Goal: Task Accomplishment & Management: Manage account settings

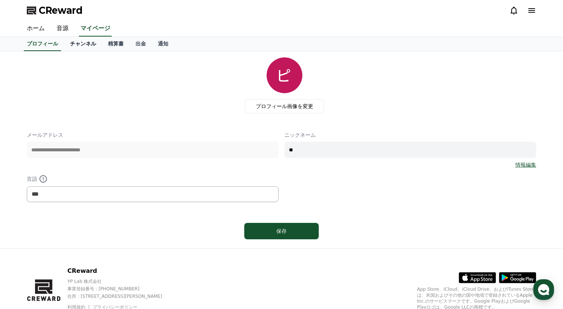
click at [79, 45] on link "チャンネル" at bounding box center [83, 44] width 38 height 14
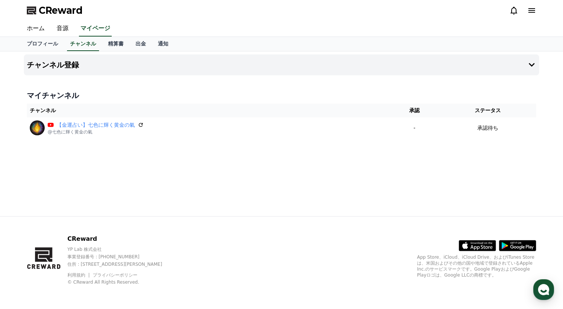
click at [101, 43] on div "プロフィール チャンネル 精算書 出金 通知" at bounding box center [282, 44] width 522 height 14
click at [116, 45] on link "精算書" at bounding box center [116, 44] width 28 height 14
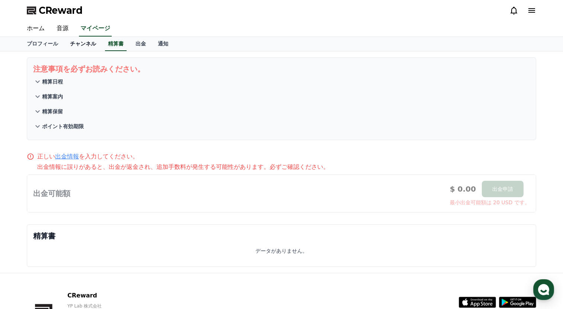
click at [91, 45] on link "チャンネル" at bounding box center [83, 44] width 38 height 14
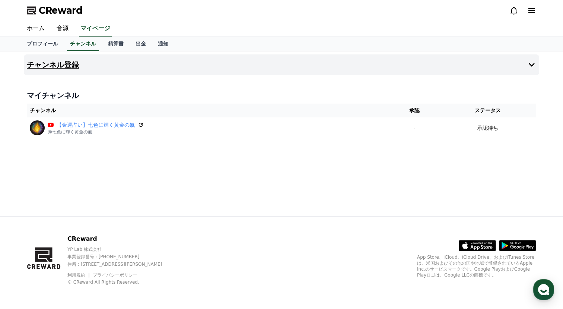
click at [398, 67] on button "チャンネル登録" at bounding box center [282, 64] width 516 height 21
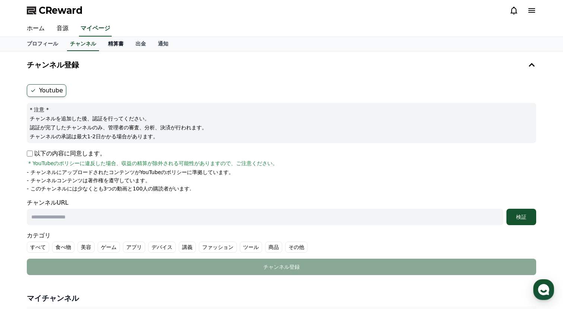
click at [112, 41] on link "精算書" at bounding box center [116, 44] width 28 height 14
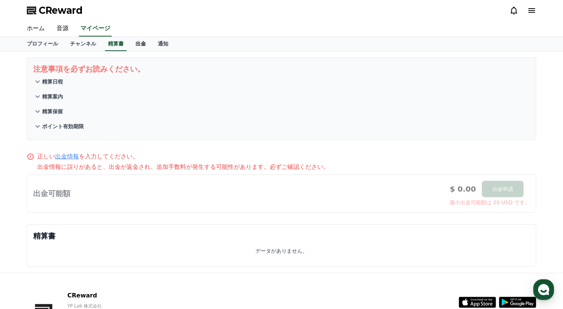
click at [135, 45] on link "出金" at bounding box center [141, 44] width 22 height 14
click at [168, 44] on link "通知" at bounding box center [163, 44] width 22 height 14
click at [59, 27] on link "音源" at bounding box center [63, 29] width 24 height 16
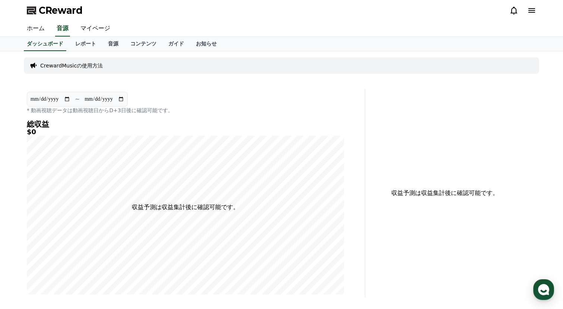
click at [31, 27] on link "ホーム" at bounding box center [36, 29] width 30 height 16
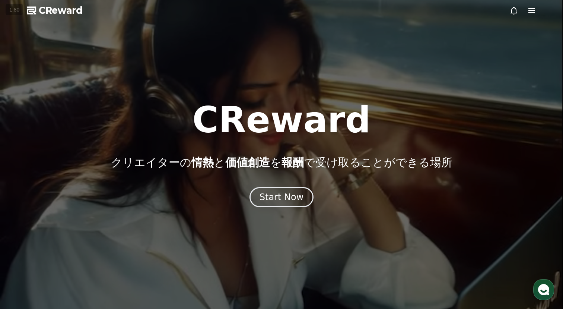
click at [532, 11] on icon at bounding box center [532, 10] width 9 height 9
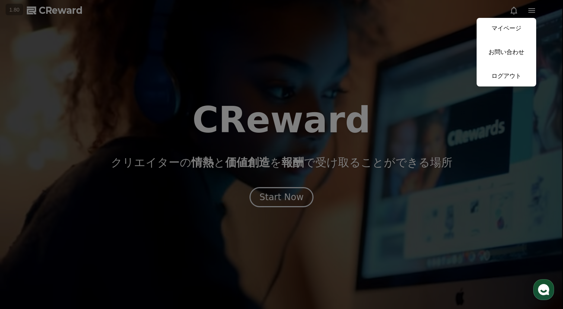
click at [423, 23] on button "close" at bounding box center [281, 154] width 563 height 309
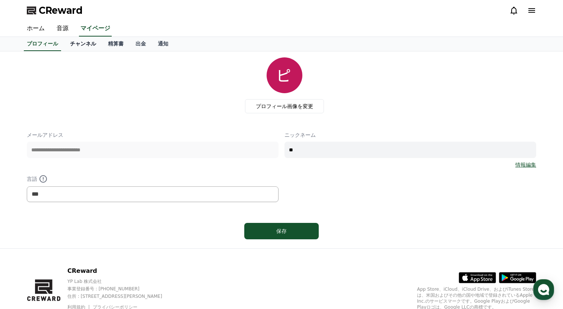
click at [75, 47] on link "チャンネル" at bounding box center [83, 44] width 38 height 14
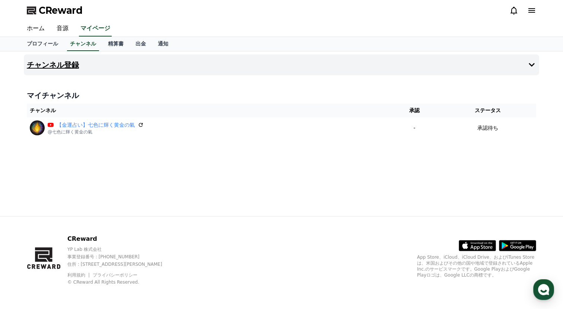
click at [54, 62] on h4 "チャンネル登録" at bounding box center [53, 65] width 52 height 8
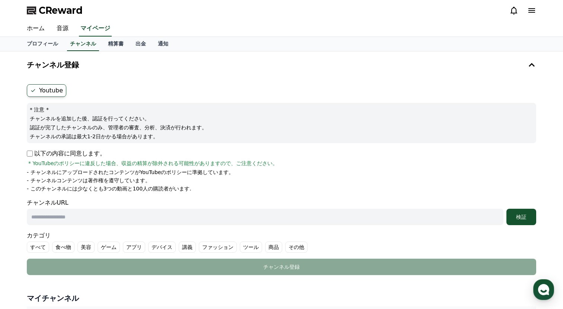
click at [66, 213] on input "text" at bounding box center [265, 217] width 477 height 16
paste input "**********"
type input "**********"
click at [78, 153] on p "以下の内容に同意します。" at bounding box center [66, 153] width 79 height 9
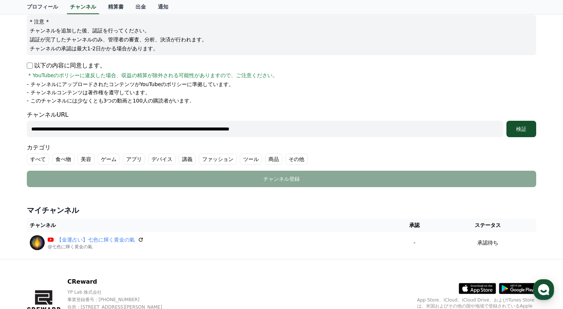
scroll to position [131, 0]
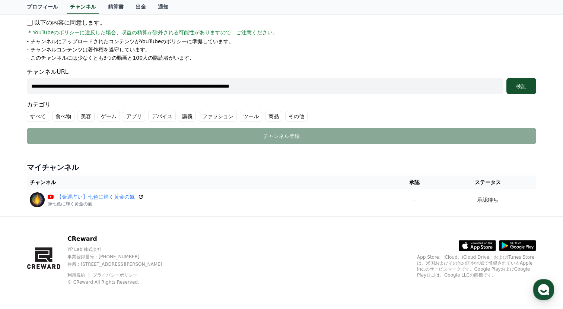
click at [294, 114] on label "その他" at bounding box center [296, 116] width 22 height 11
click at [513, 86] on div "検証" at bounding box center [522, 85] width 24 height 7
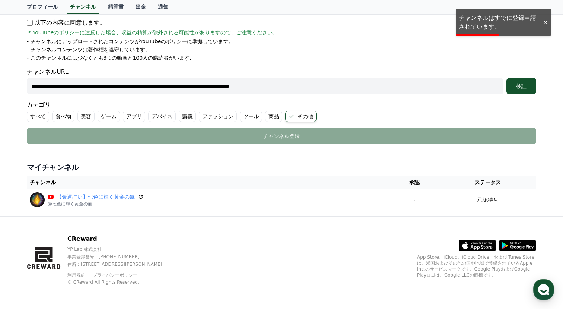
click at [407, 89] on input "**********" at bounding box center [265, 86] width 477 height 16
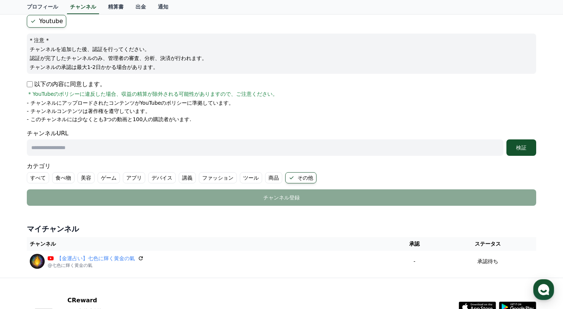
scroll to position [0, 0]
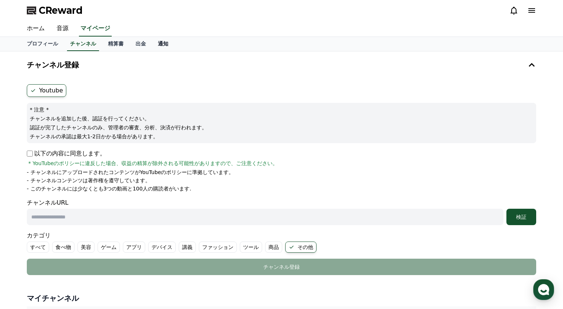
click at [159, 42] on link "通知" at bounding box center [163, 44] width 22 height 14
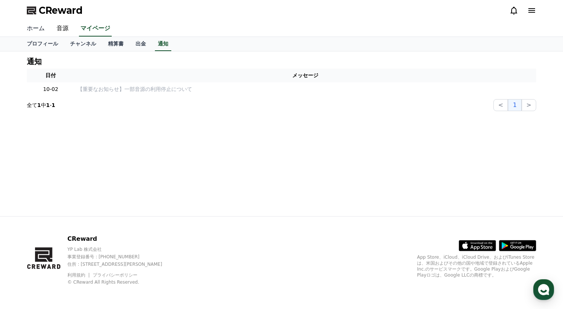
click at [42, 29] on link "ホーム" at bounding box center [36, 29] width 30 height 16
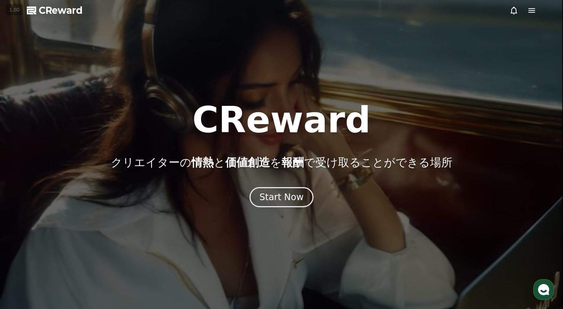
click at [534, 13] on icon at bounding box center [532, 10] width 9 height 9
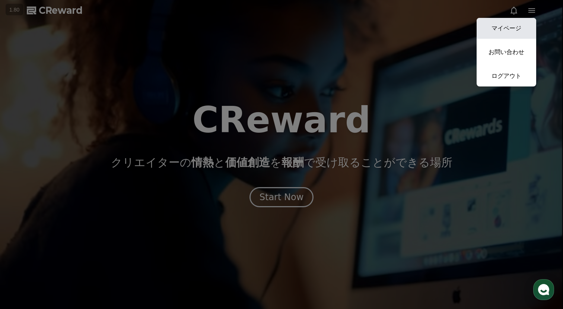
click at [521, 29] on link "マイページ" at bounding box center [507, 28] width 60 height 21
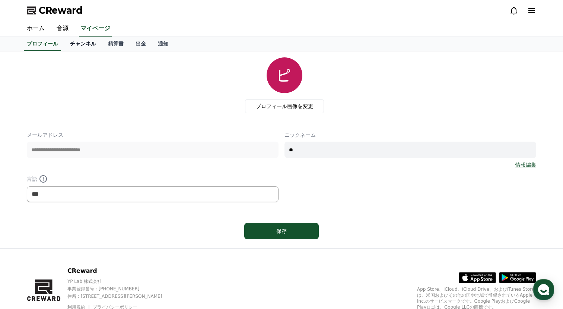
click at [83, 45] on link "チャンネル" at bounding box center [83, 44] width 38 height 14
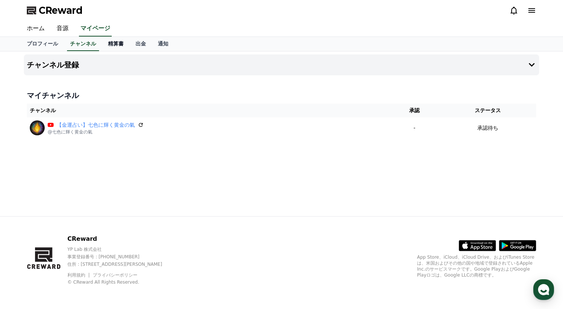
click at [113, 45] on link "精算書" at bounding box center [116, 44] width 28 height 14
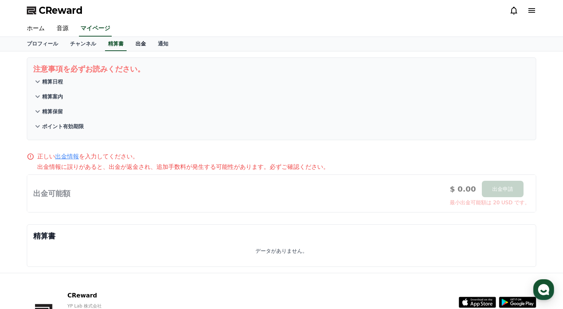
click at [134, 48] on link "出金" at bounding box center [141, 44] width 22 height 14
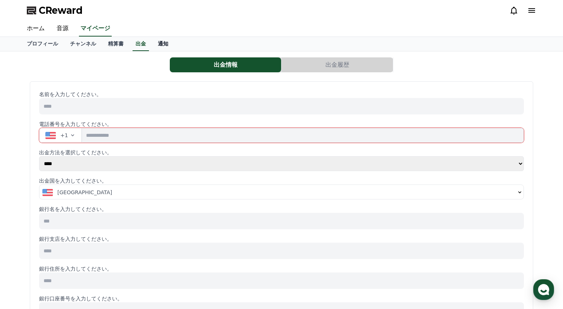
click at [161, 45] on link "通知" at bounding box center [163, 44] width 22 height 14
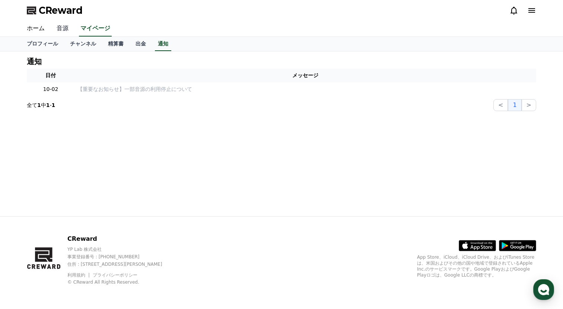
click at [65, 28] on link "音源" at bounding box center [63, 29] width 24 height 16
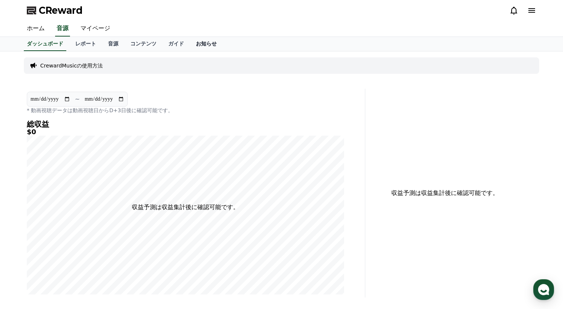
click at [204, 42] on link "お知らせ" at bounding box center [206, 44] width 33 height 14
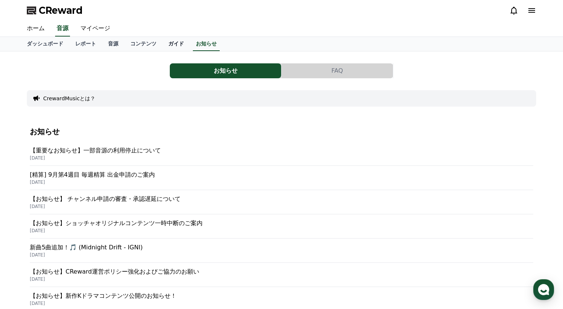
click at [174, 42] on link "ガイド" at bounding box center [176, 44] width 28 height 14
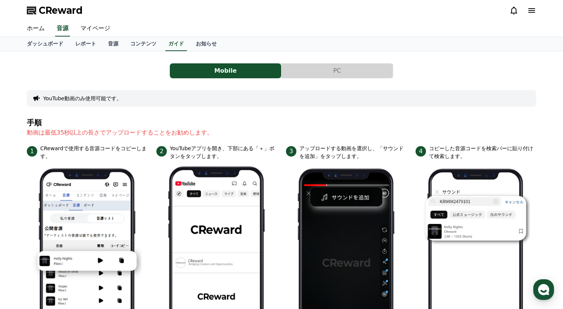
click at [317, 72] on button "PC" at bounding box center [337, 70] width 111 height 15
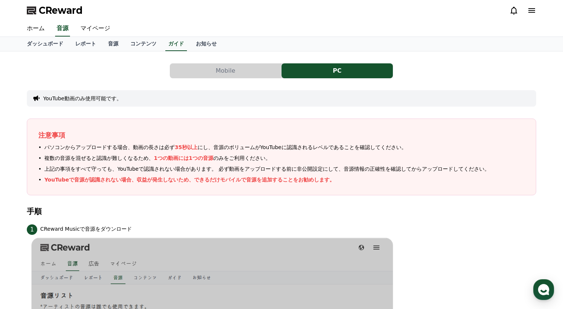
click at [225, 70] on button "Mobile" at bounding box center [225, 70] width 111 height 15
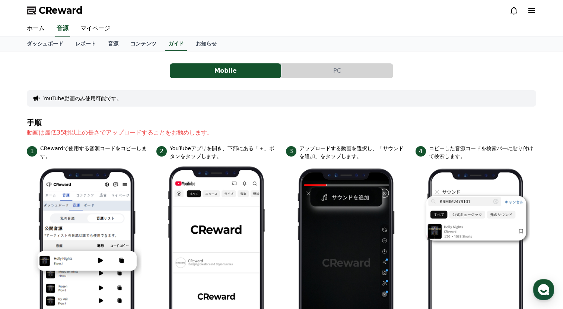
click at [146, 51] on div "ダッシュボード レポート 音源 コンテンツ ガイド お知らせ" at bounding box center [281, 44] width 563 height 15
click at [146, 48] on link "コンテンツ" at bounding box center [143, 44] width 38 height 14
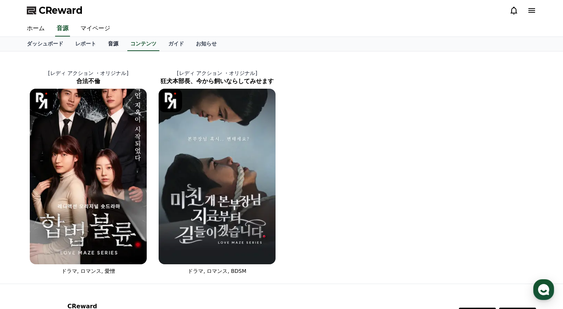
click at [120, 40] on link "音源" at bounding box center [113, 44] width 22 height 14
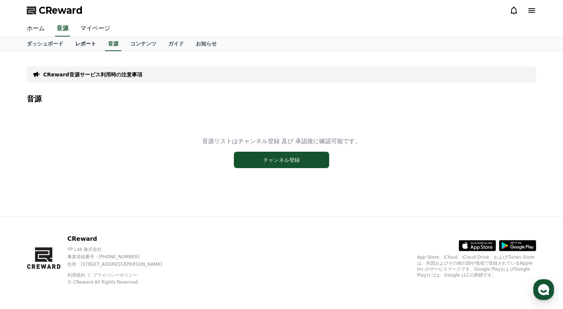
click at [93, 42] on link "レポート" at bounding box center [85, 44] width 33 height 14
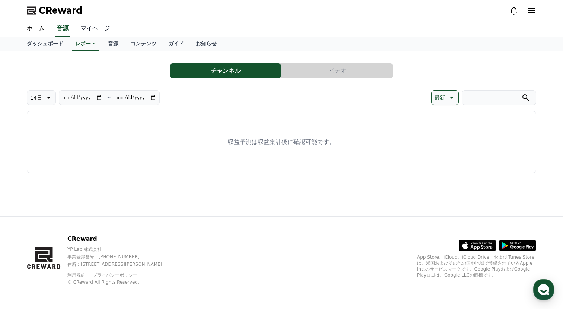
click at [98, 25] on link "マイページ" at bounding box center [96, 29] width 42 height 16
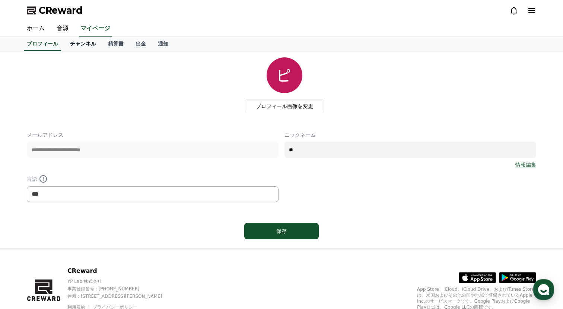
click at [77, 41] on link "チャンネル" at bounding box center [83, 44] width 38 height 14
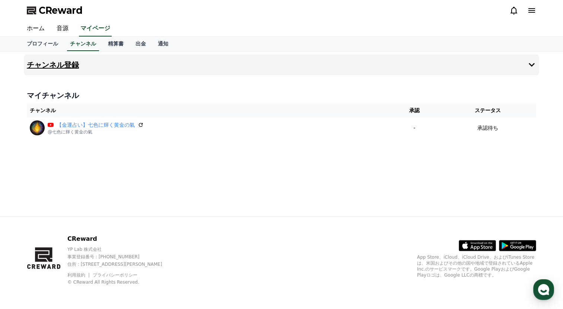
click at [74, 63] on h4 "チャンネル登録" at bounding box center [53, 65] width 52 height 8
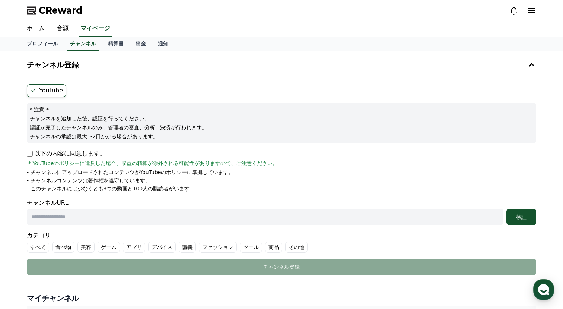
click at [99, 219] on input "text" at bounding box center [265, 217] width 477 height 16
paste input "**********"
type input "**********"
click at [530, 219] on div "検証" at bounding box center [522, 216] width 24 height 7
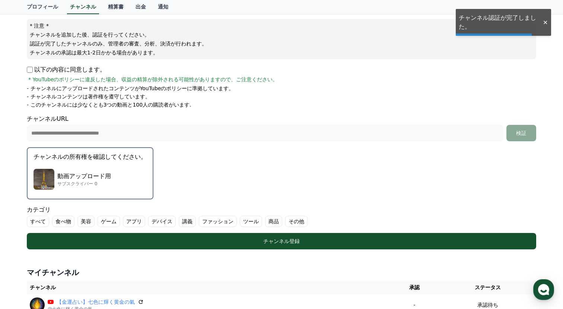
scroll to position [94, 0]
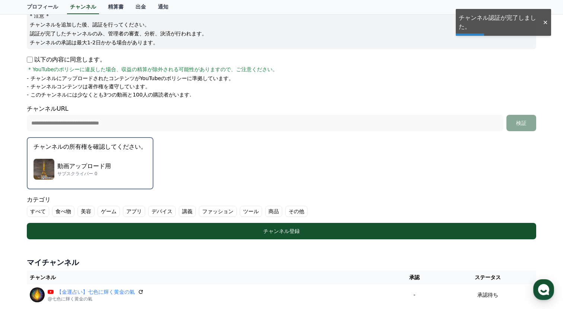
click at [123, 161] on div "動画アップロード用 サブスクライバー 0" at bounding box center [90, 169] width 113 height 30
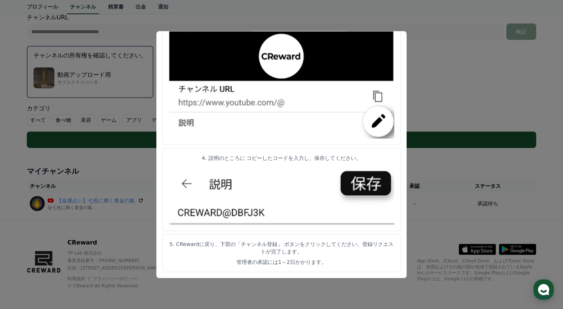
scroll to position [189, 0]
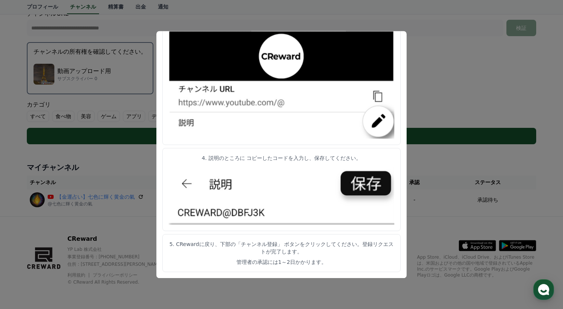
click at [139, 165] on button "close modal" at bounding box center [281, 154] width 563 height 309
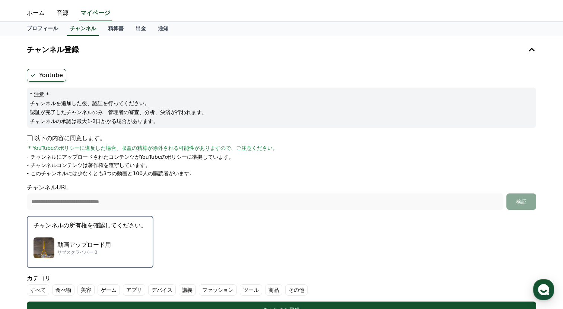
scroll to position [0, 0]
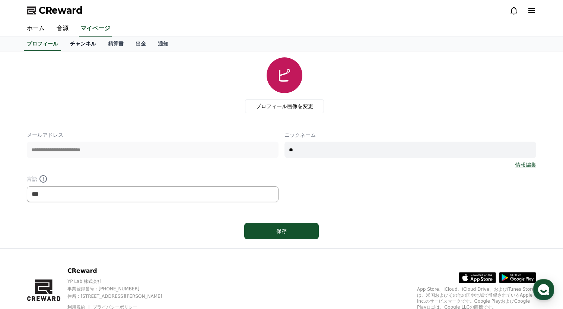
click at [87, 47] on link "チャンネル" at bounding box center [83, 44] width 38 height 14
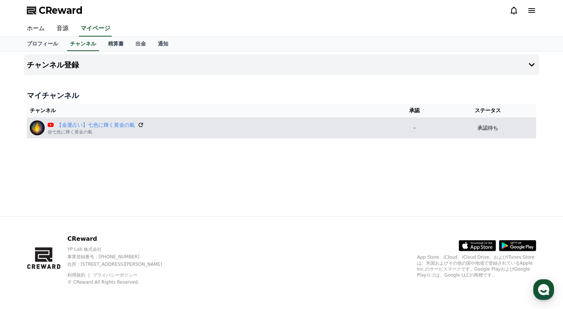
click at [139, 124] on icon at bounding box center [141, 125] width 4 height 4
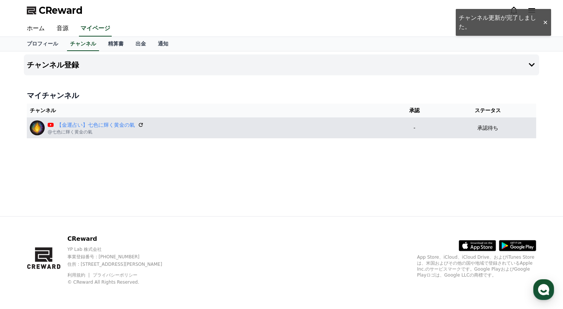
click at [74, 135] on div "【金運占い】七色に輝く黄金の氣 @七色に輝く黄金の氣" at bounding box center [208, 127] width 357 height 15
click at [74, 135] on p "@七色に輝く黄金の氣" at bounding box center [96, 132] width 96 height 6
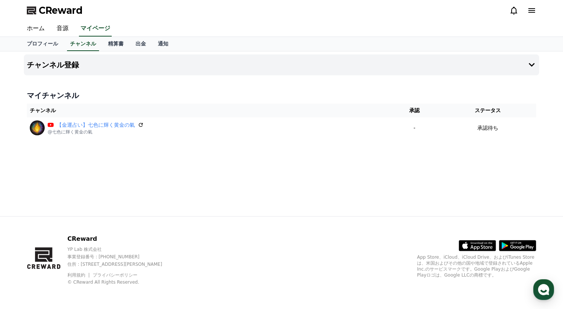
click at [85, 155] on div "チャンネル登録 マイチャンネル チャンネル 承認 ステータス 【[PERSON_NAME]占い】七色に輝く黄金の氣 @七色に輝く黄金の氣 - 承認待ち" at bounding box center [282, 133] width 522 height 165
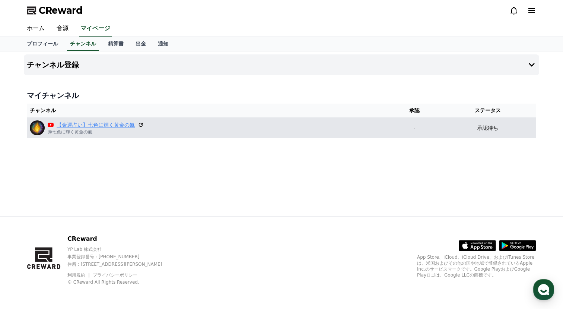
click at [99, 125] on link "【金運占い】七色に輝く黄金の氣" at bounding box center [96, 125] width 78 height 8
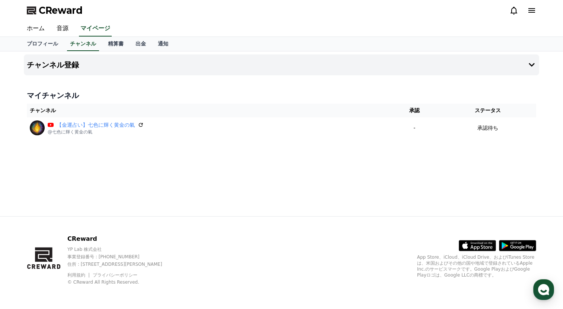
click at [182, 209] on div "チャンネル登録 マイチャンネル チャンネル 承認 ステータス 【[PERSON_NAME]占い】七色に輝く黄金の氣 @七色に輝く黄金の氣 - 承認待ち" at bounding box center [282, 133] width 522 height 165
click at [537, 287] on div "button" at bounding box center [544, 289] width 21 height 21
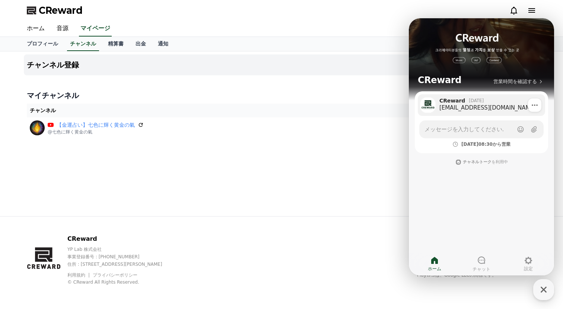
click at [476, 104] on div "goldspiritual888@gmail.com" at bounding box center [490, 107] width 101 height 7
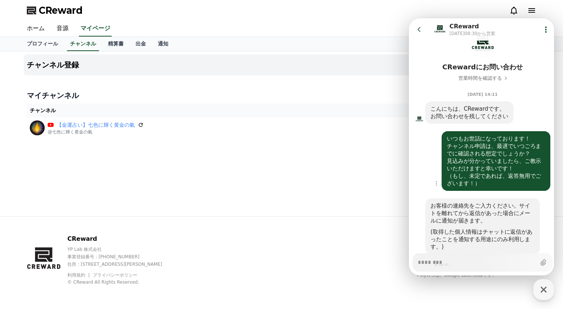
scroll to position [49, 0]
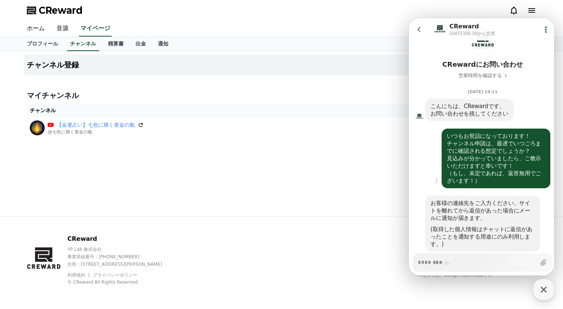
type textarea "*"
click at [439, 180] on icon "button" at bounding box center [437, 181] width 6 height 6
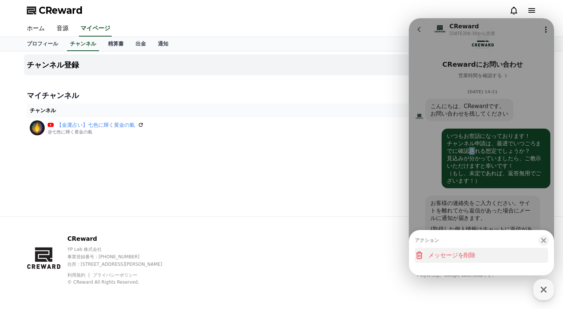
click at [455, 252] on button "メッセージを削除" at bounding box center [481, 255] width 133 height 15
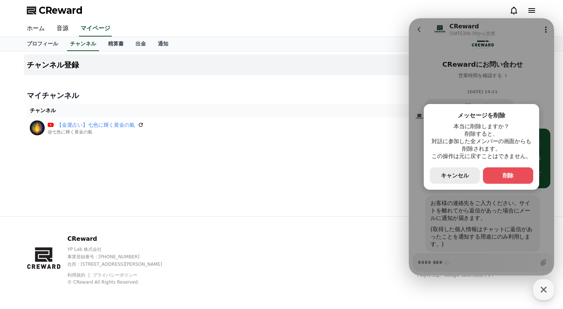
click at [452, 180] on button "secondary Button キャンセル" at bounding box center [455, 175] width 50 height 16
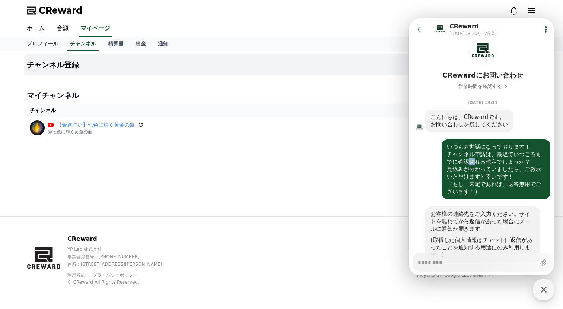
scroll to position [124, 0]
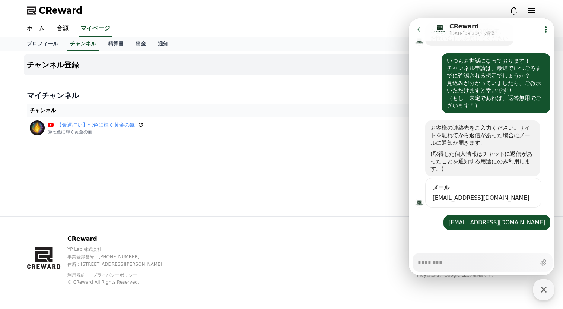
click at [460, 204] on form "メール goldspiritual888@gmail.com" at bounding box center [484, 193] width 116 height 30
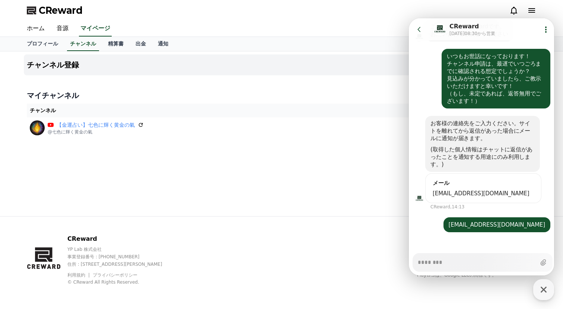
scroll to position [131, 0]
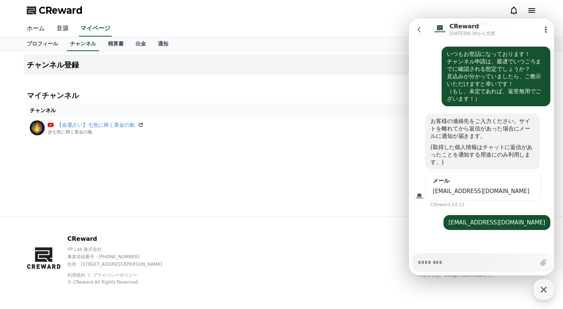
click at [437, 204] on div "メール goldspiritual888@gmail.com CReward, 14:13" at bounding box center [483, 189] width 148 height 37
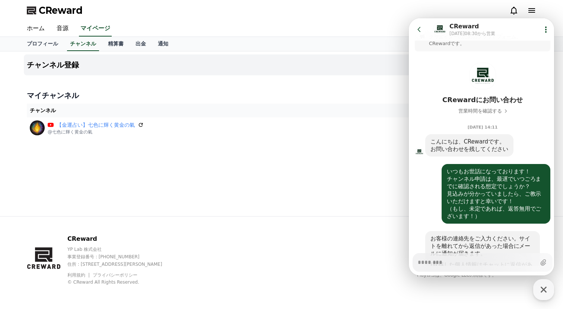
scroll to position [0, 0]
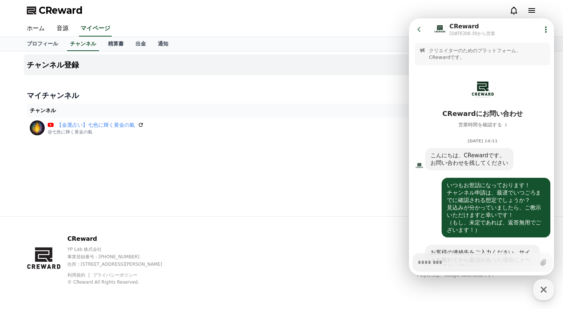
click at [420, 26] on icon at bounding box center [419, 29] width 7 height 7
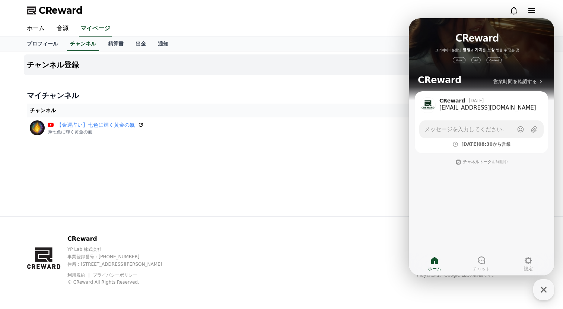
click at [464, 189] on div "CReward 営業時間を確認する CReward 1日前 goldspiritual888@gmail.com Show action list menu …" at bounding box center [481, 146] width 145 height 257
click at [349, 187] on div "チャンネル登録 マイチャンネル チャンネル 承認 ステータス 【金運占い】七色に輝く黄金の氣 @七色に輝く黄金の氣 - 承認待ち" at bounding box center [282, 133] width 522 height 165
click at [544, 287] on icon "button" at bounding box center [543, 289] width 13 height 13
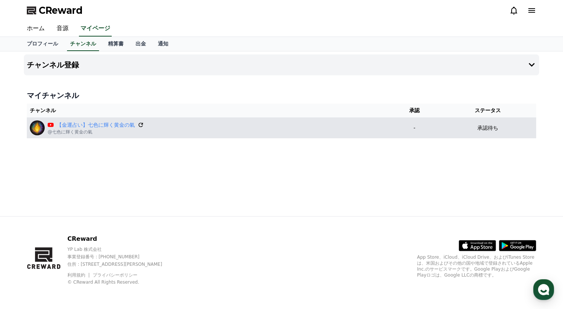
click at [140, 125] on icon at bounding box center [140, 124] width 7 height 7
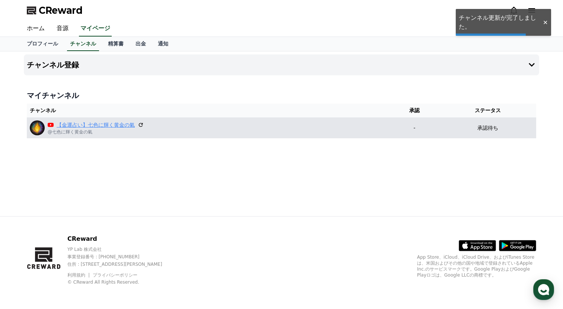
click at [114, 121] on link "【金運占い】七色に輝く黄金の氣" at bounding box center [96, 125] width 78 height 8
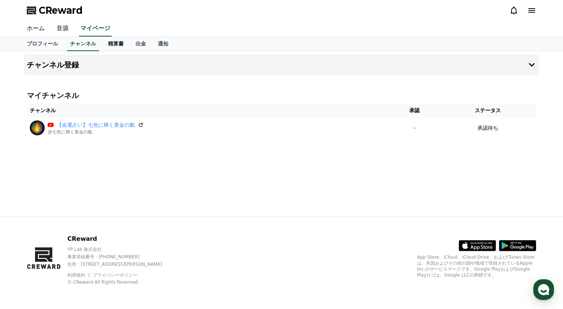
click at [115, 44] on link "精算書" at bounding box center [116, 44] width 28 height 14
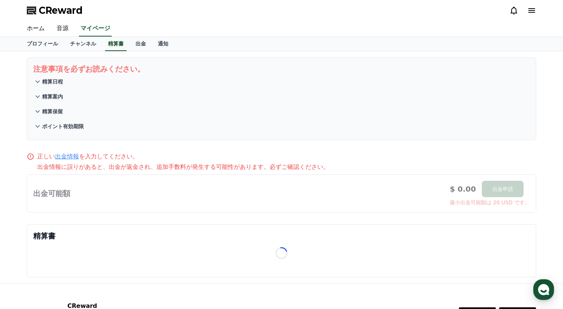
click at [59, 28] on link "音源" at bounding box center [63, 29] width 24 height 16
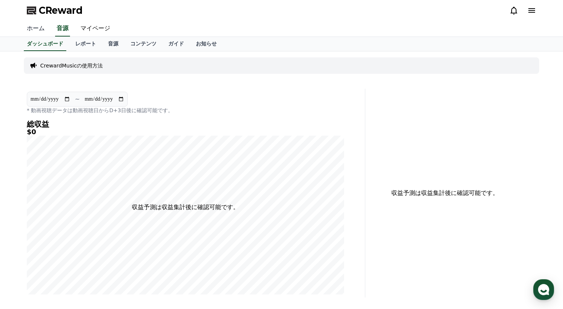
click at [38, 28] on link "ホーム" at bounding box center [36, 29] width 30 height 16
